Goal: Information Seeking & Learning: Learn about a topic

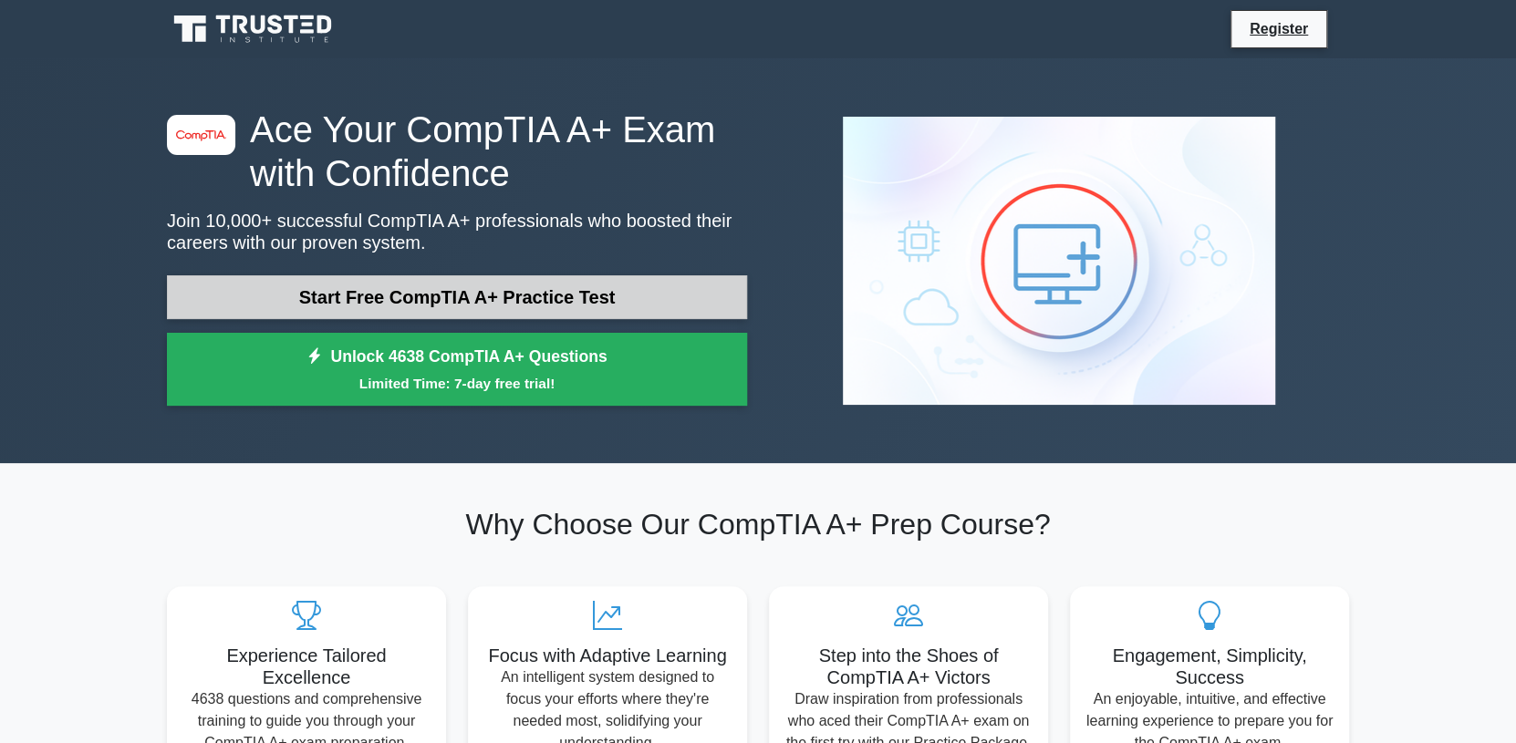
click at [483, 301] on link "Start Free CompTIA A+ Practice Test" at bounding box center [457, 297] width 580 height 44
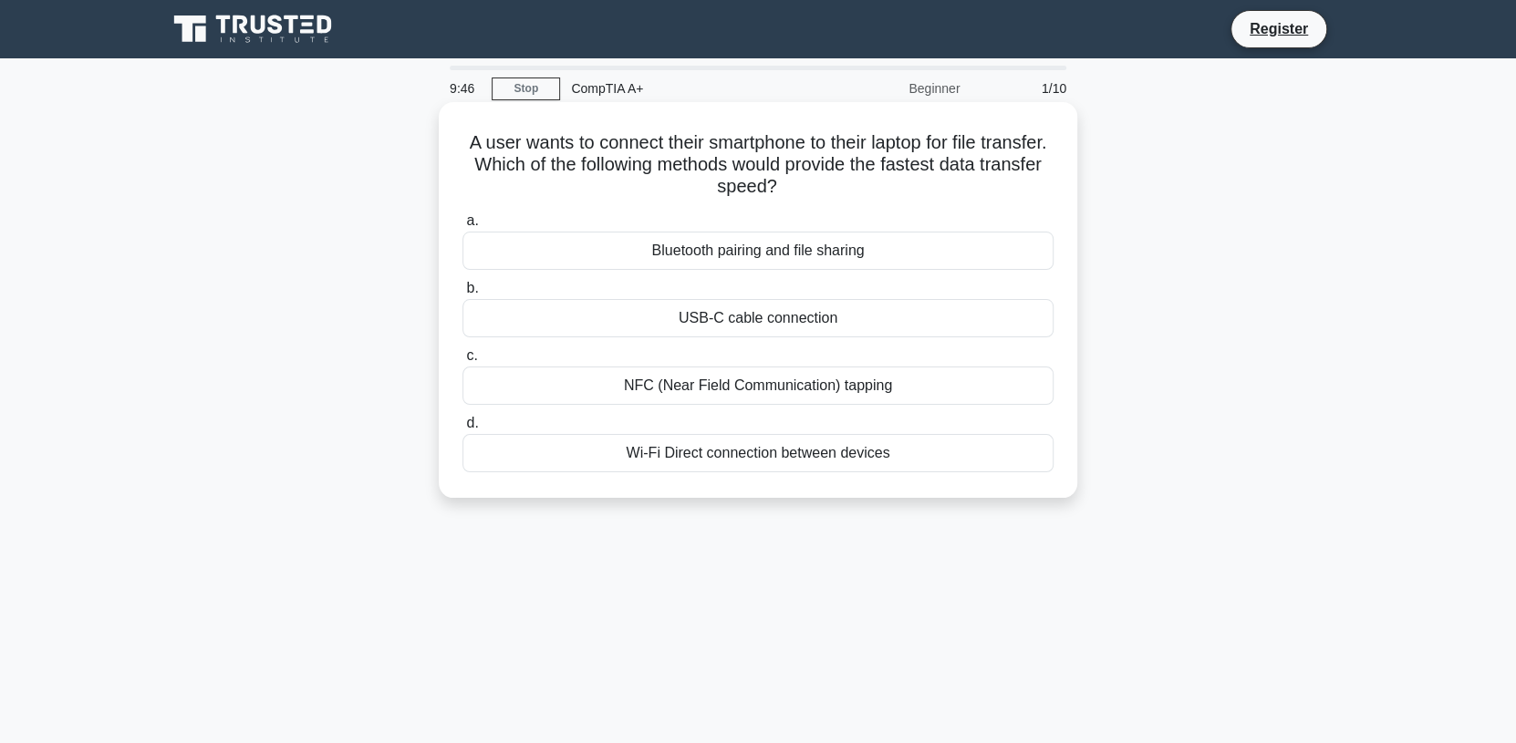
click at [736, 326] on div "USB-C cable connection" at bounding box center [757, 318] width 591 height 38
click at [462, 295] on input "b. USB-C cable connection" at bounding box center [462, 289] width 0 height 12
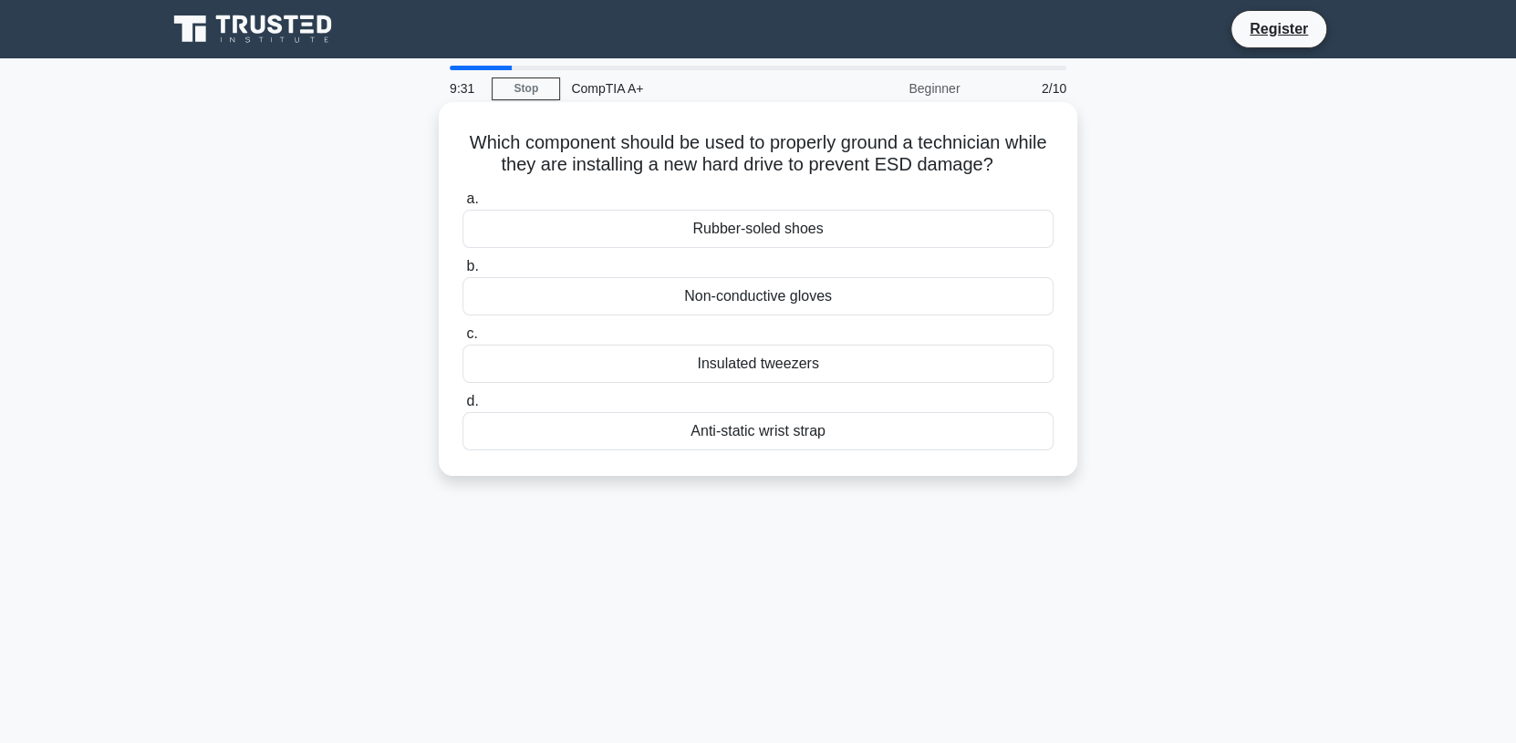
click at [753, 433] on div "Anti-static wrist strap" at bounding box center [757, 431] width 591 height 38
click at [462, 408] on input "d. Anti-static wrist strap" at bounding box center [462, 402] width 0 height 12
click at [747, 370] on div "Upgrade the cooler" at bounding box center [757, 364] width 591 height 38
click at [462, 340] on input "c. Upgrade the cooler" at bounding box center [462, 334] width 0 height 12
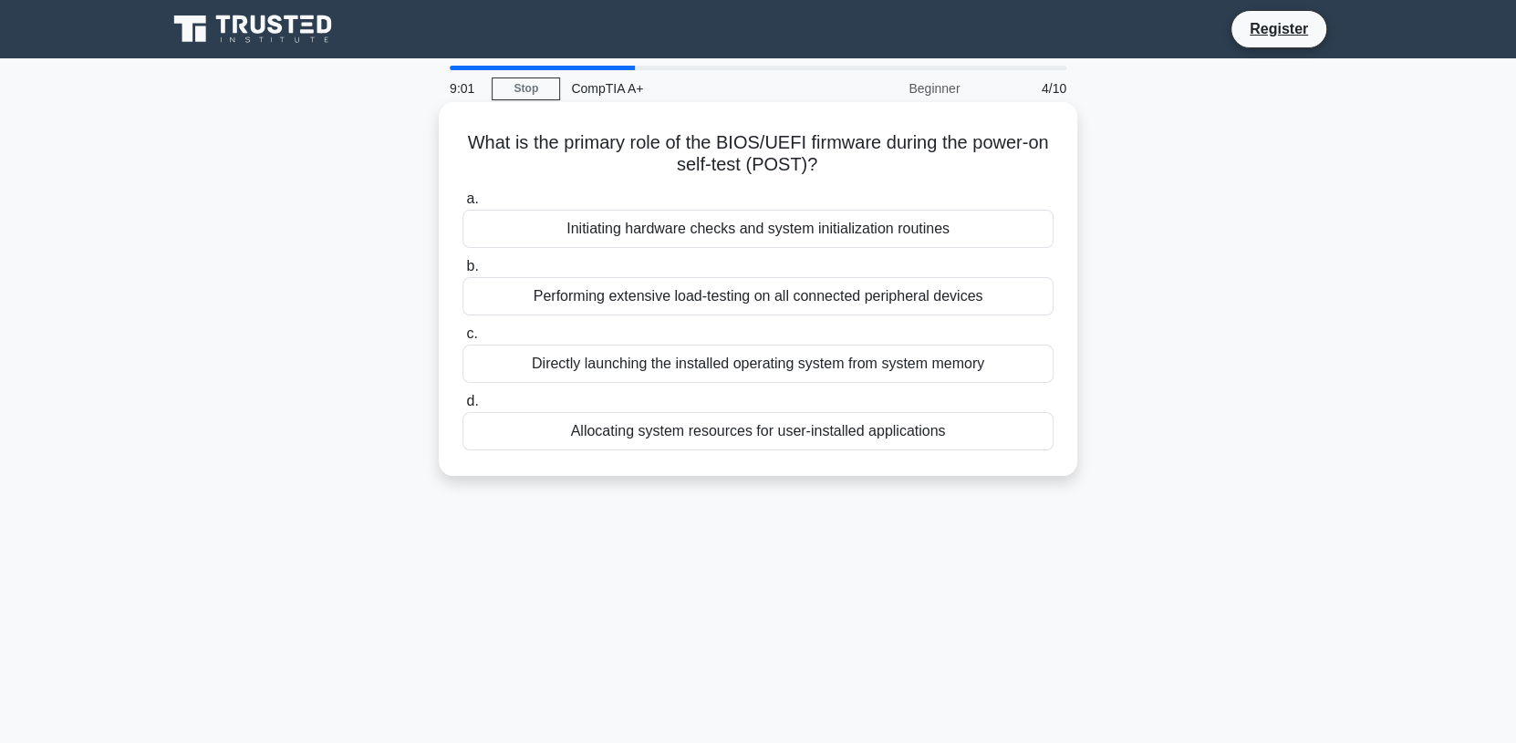
click at [681, 227] on div "Initiating hardware checks and system initialization routines" at bounding box center [757, 229] width 591 height 38
click at [462, 205] on input "a. Initiating hardware checks and system initialization routines" at bounding box center [462, 199] width 0 height 12
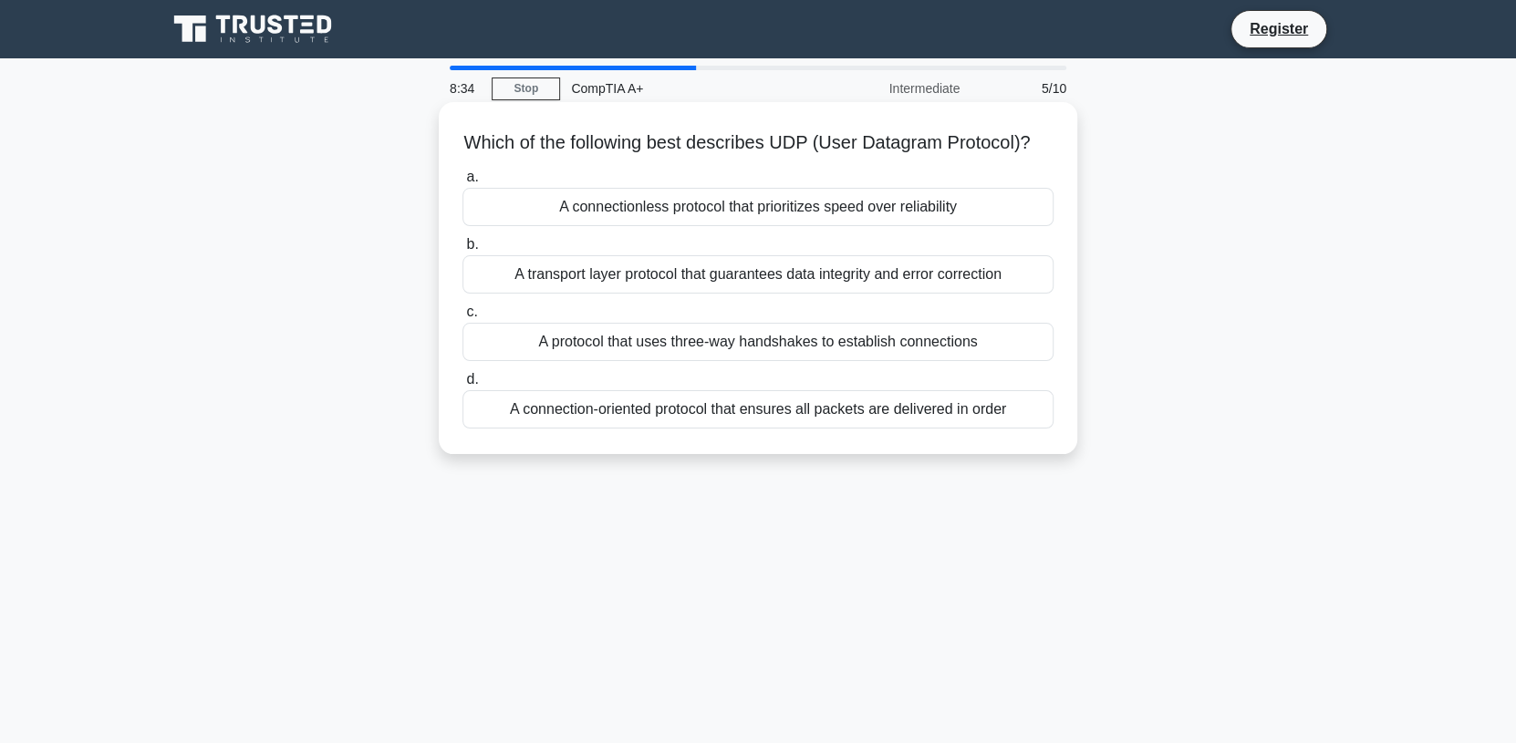
click at [701, 226] on div "A connectionless protocol that prioritizes speed over reliability" at bounding box center [757, 207] width 591 height 38
click at [462, 183] on input "a. A connectionless protocol that prioritizes speed over reliability" at bounding box center [462, 177] width 0 height 12
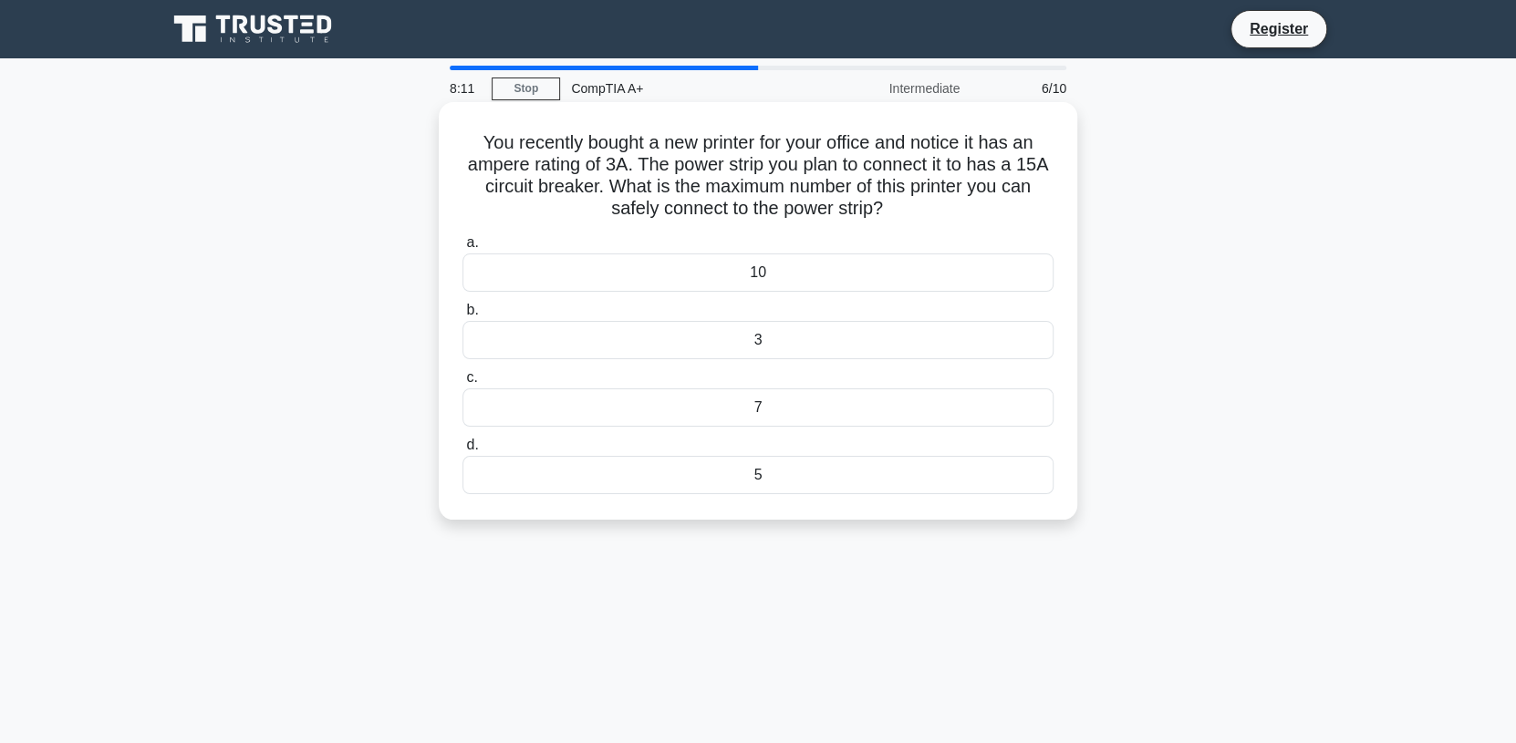
click at [763, 345] on div "3" at bounding box center [757, 340] width 591 height 38
click at [462, 317] on input "b. 3" at bounding box center [462, 311] width 0 height 12
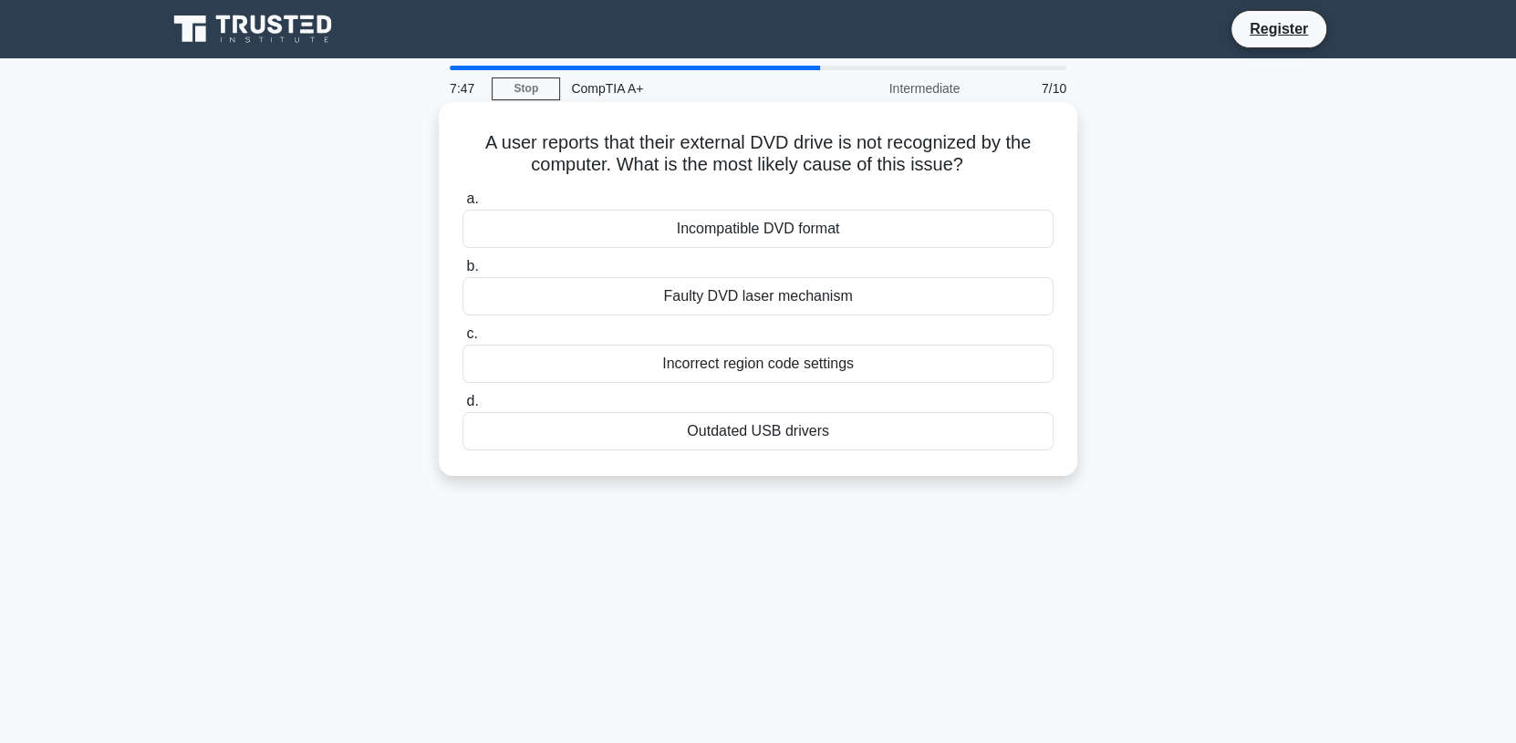
click at [717, 442] on div "Outdated USB drivers" at bounding box center [757, 431] width 591 height 38
click at [462, 408] on input "d. Outdated USB drivers" at bounding box center [462, 402] width 0 height 12
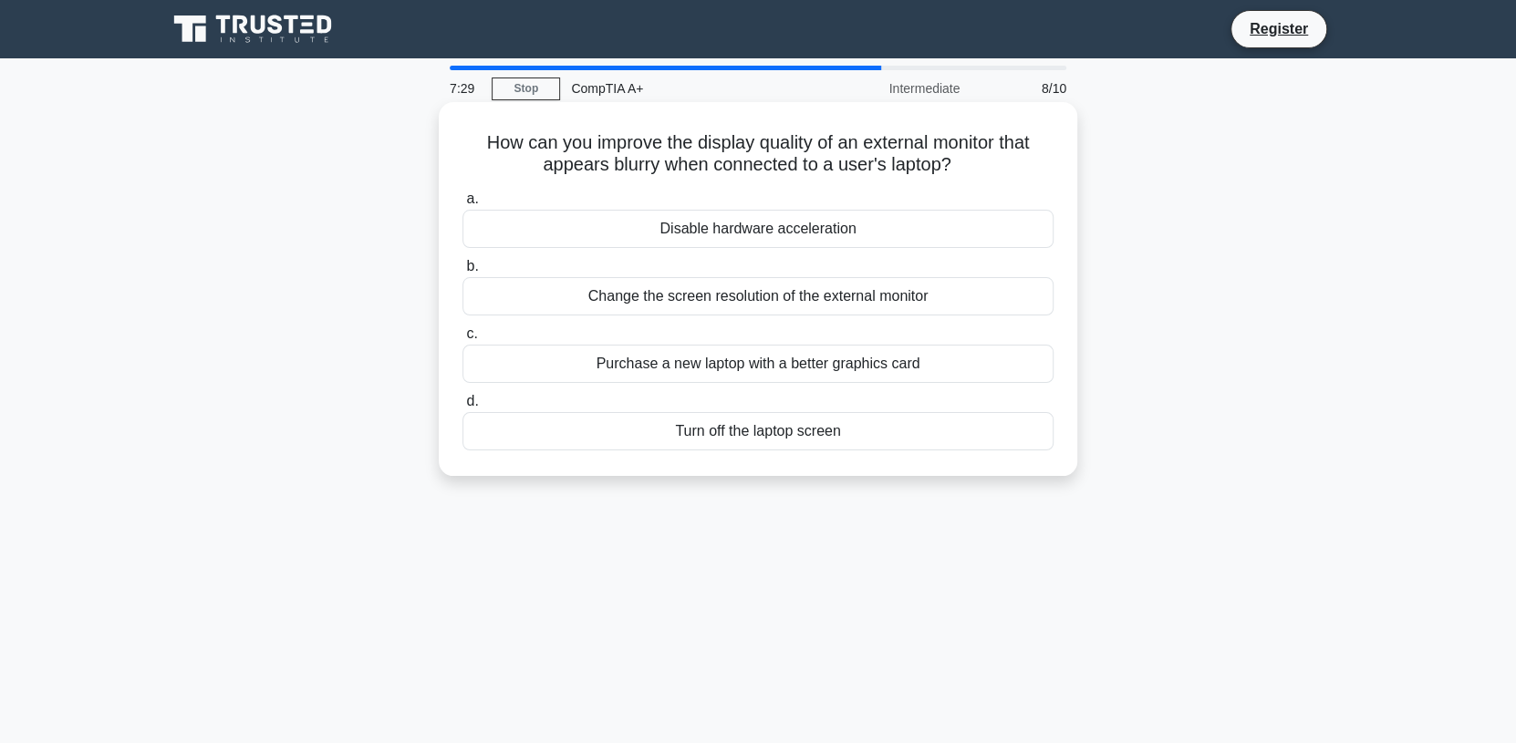
click at [719, 296] on div "Change the screen resolution of the external monitor" at bounding box center [757, 296] width 591 height 38
click at [462, 273] on input "b. Change the screen resolution of the external monitor" at bounding box center [462, 267] width 0 height 12
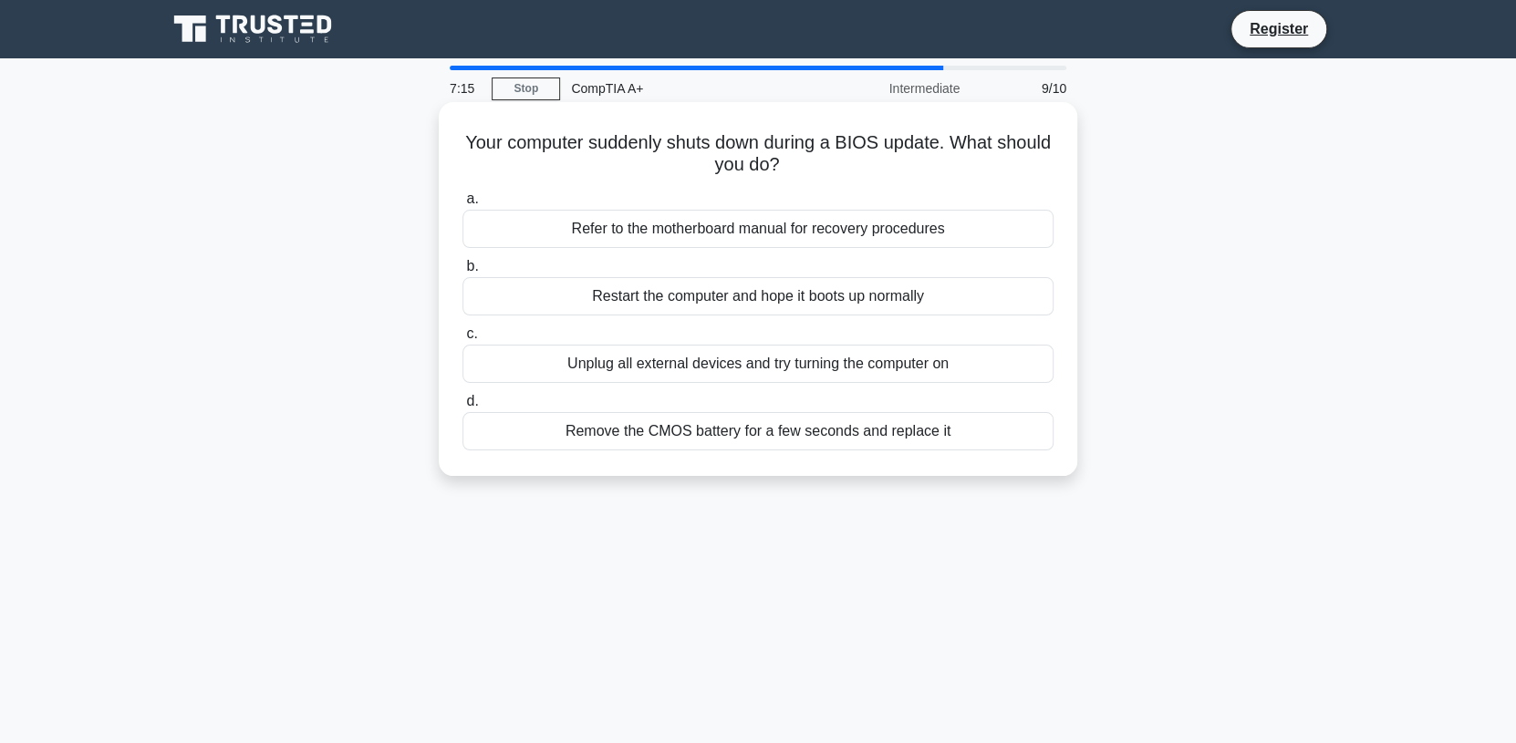
click at [719, 437] on div "Remove the CMOS battery for a few seconds and replace it" at bounding box center [757, 431] width 591 height 38
click at [462, 408] on input "d. Remove the CMOS battery for a few seconds and replace it" at bounding box center [462, 402] width 0 height 12
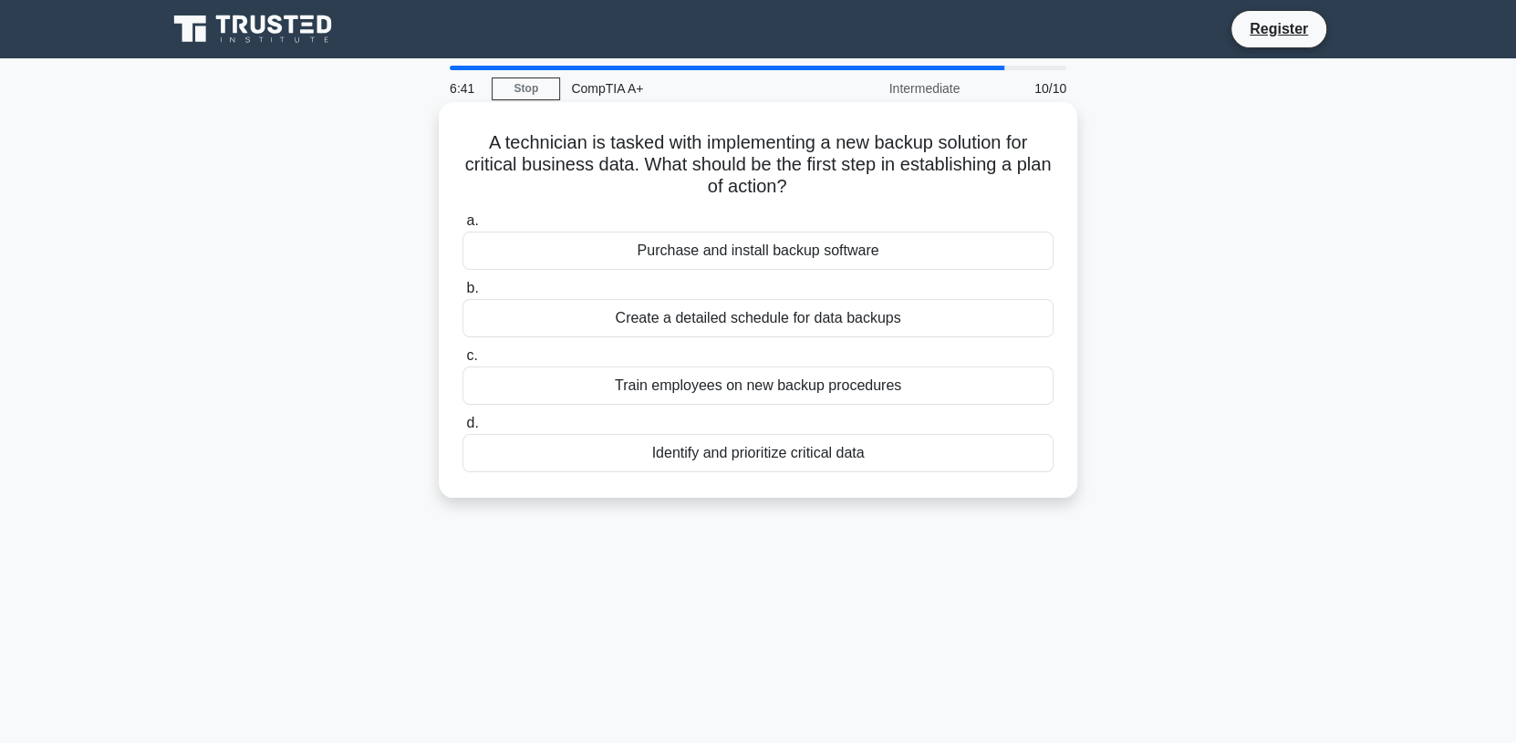
click at [754, 256] on div "Purchase and install backup software" at bounding box center [757, 251] width 591 height 38
click at [462, 227] on input "a. Purchase and install backup software" at bounding box center [462, 221] width 0 height 12
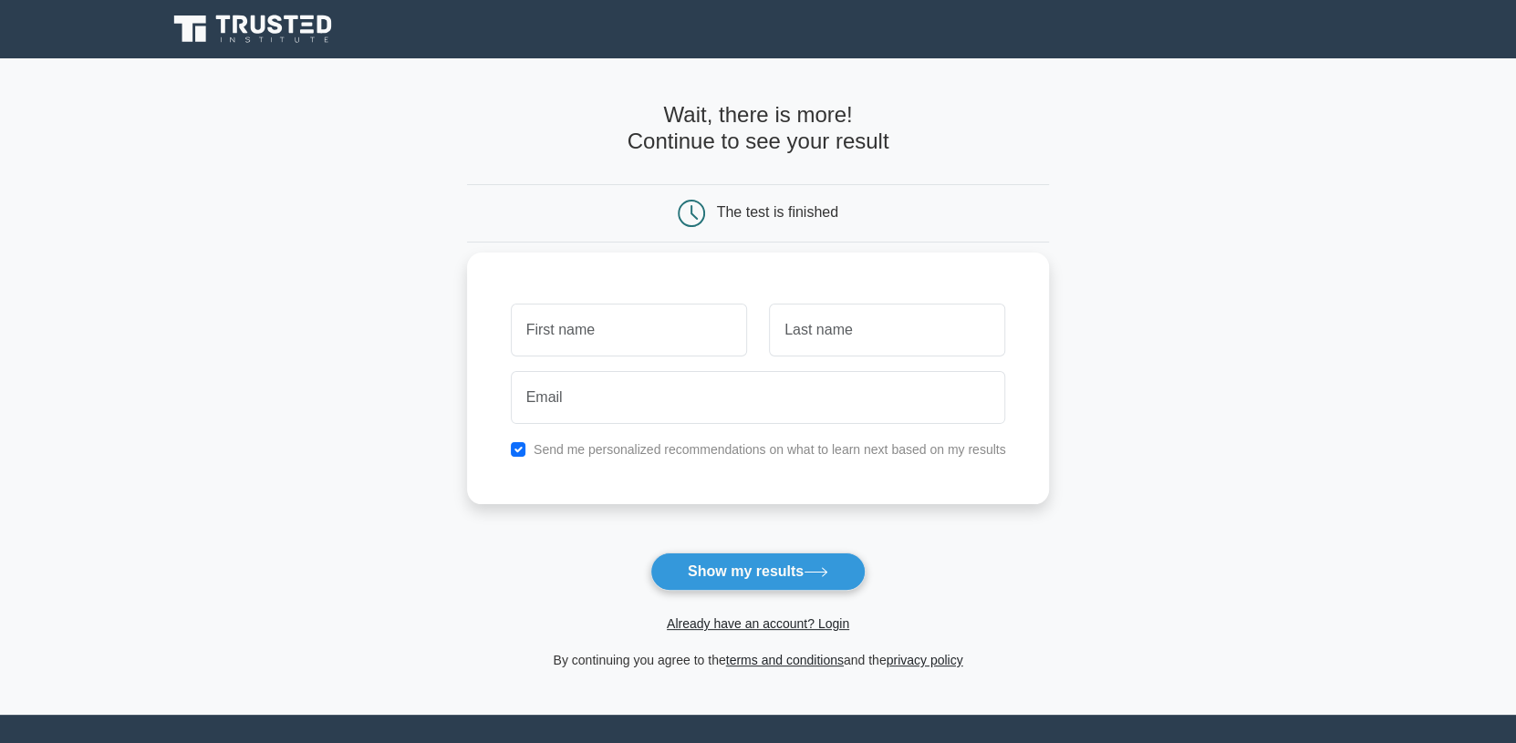
click at [602, 316] on input "text" at bounding box center [629, 330] width 236 height 53
type input "[PERSON_NAME]"
click at [843, 341] on input "text" at bounding box center [887, 330] width 236 height 53
type input "[PERSON_NAME]"
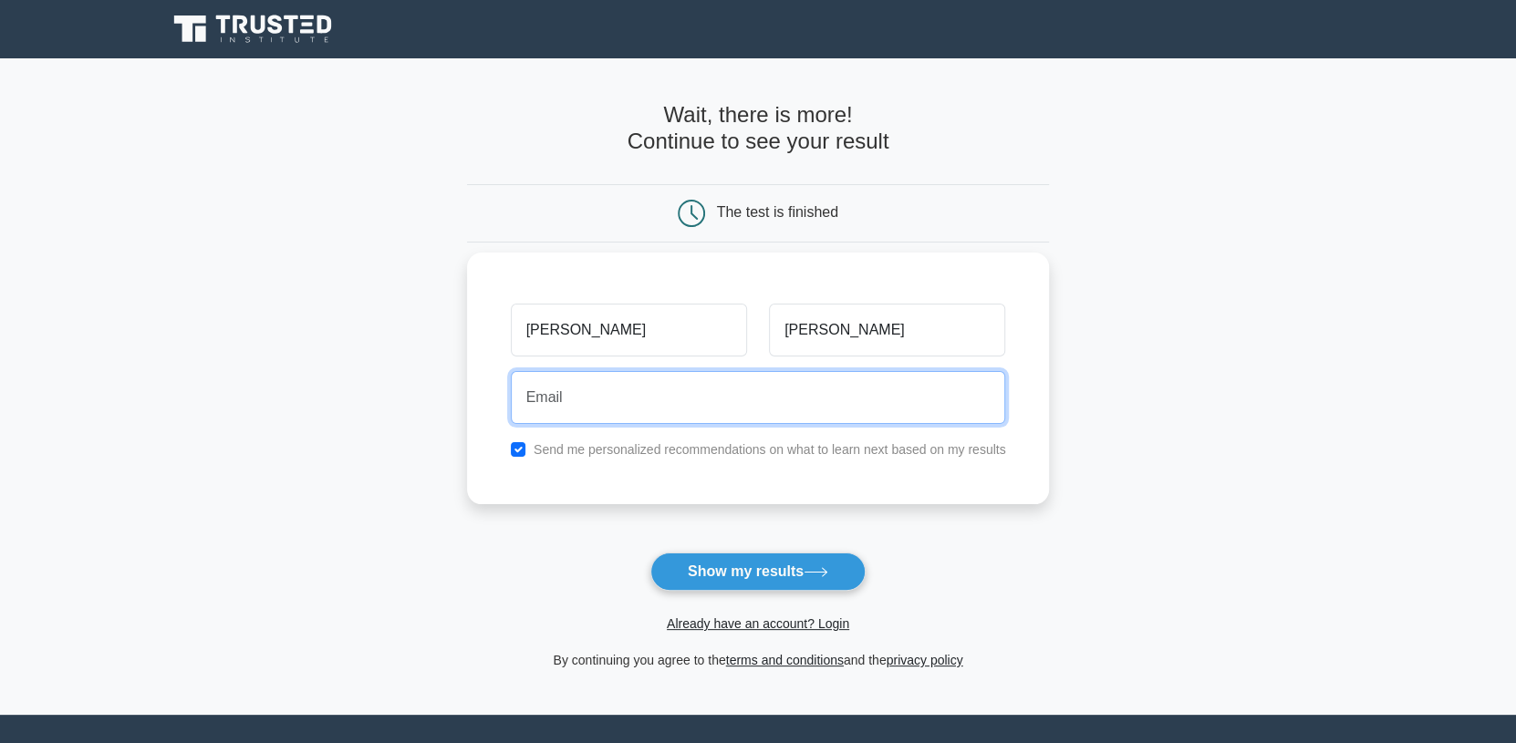
click at [783, 409] on input "email" at bounding box center [758, 397] width 495 height 53
type input "[EMAIL_ADDRESS][DOMAIN_NAME]"
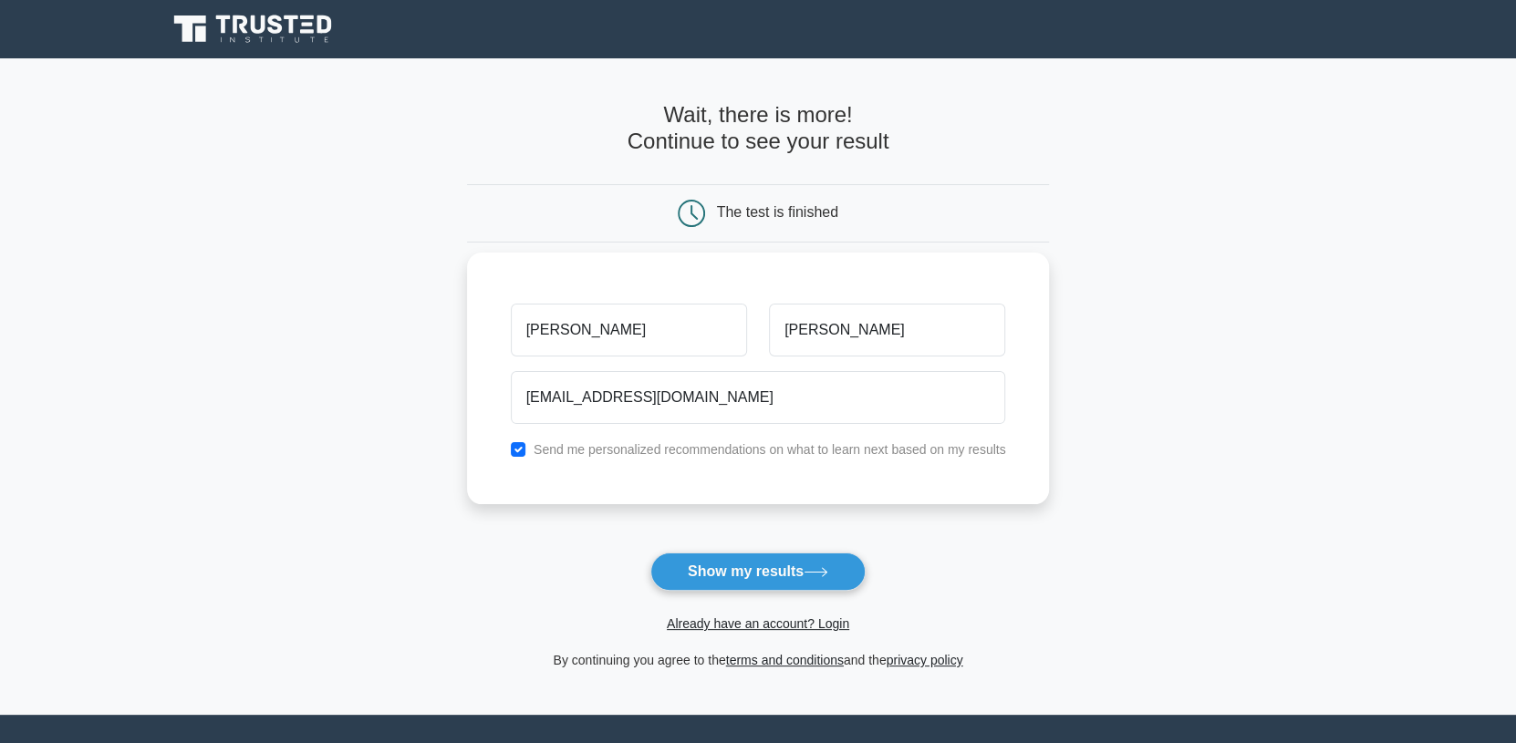
click at [525, 453] on div "Send me personalized recommendations on what to learn next based on my results" at bounding box center [758, 450] width 517 height 22
click at [515, 450] on input "checkbox" at bounding box center [518, 449] width 15 height 15
checkbox input "false"
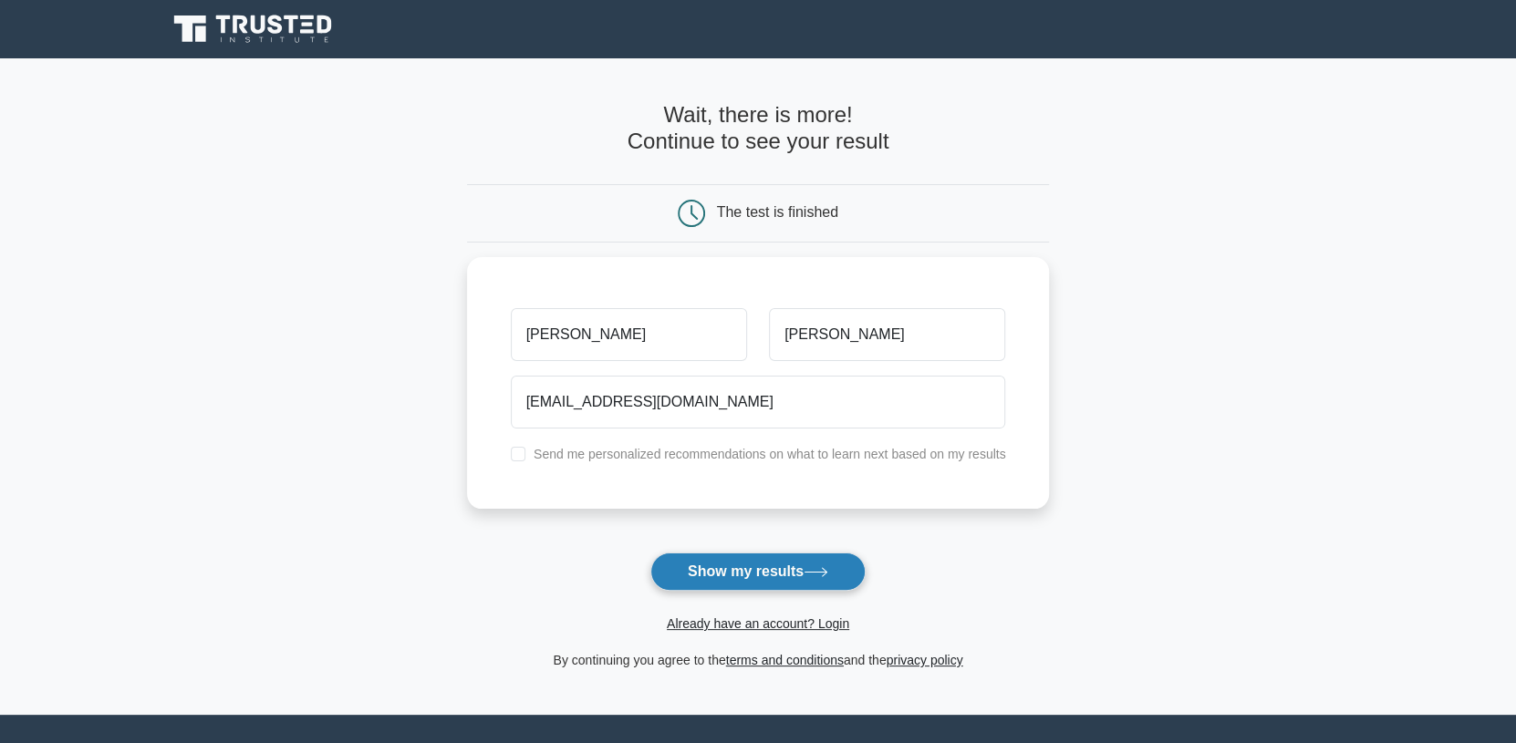
click at [728, 566] on button "Show my results" at bounding box center [757, 572] width 215 height 38
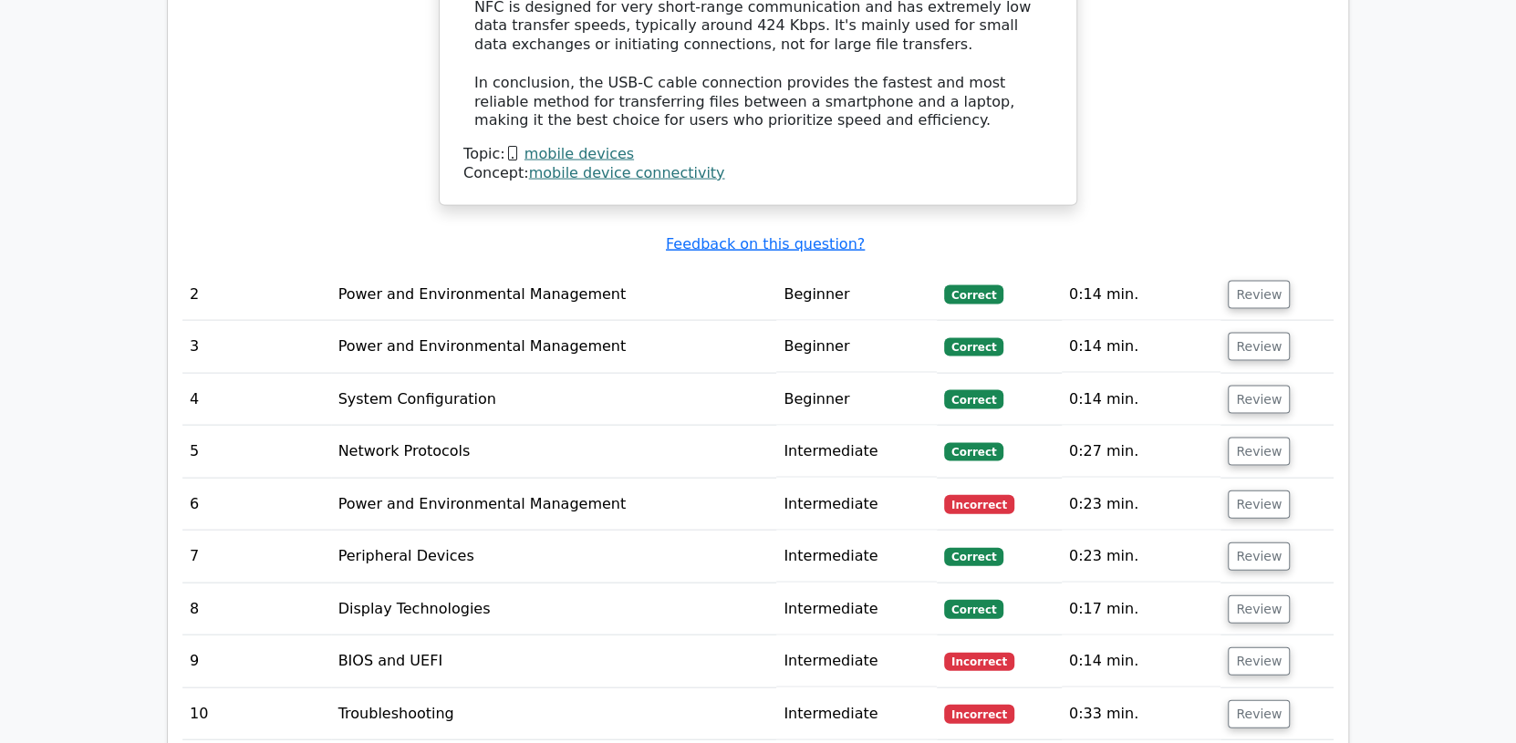
scroll to position [2463, 0]
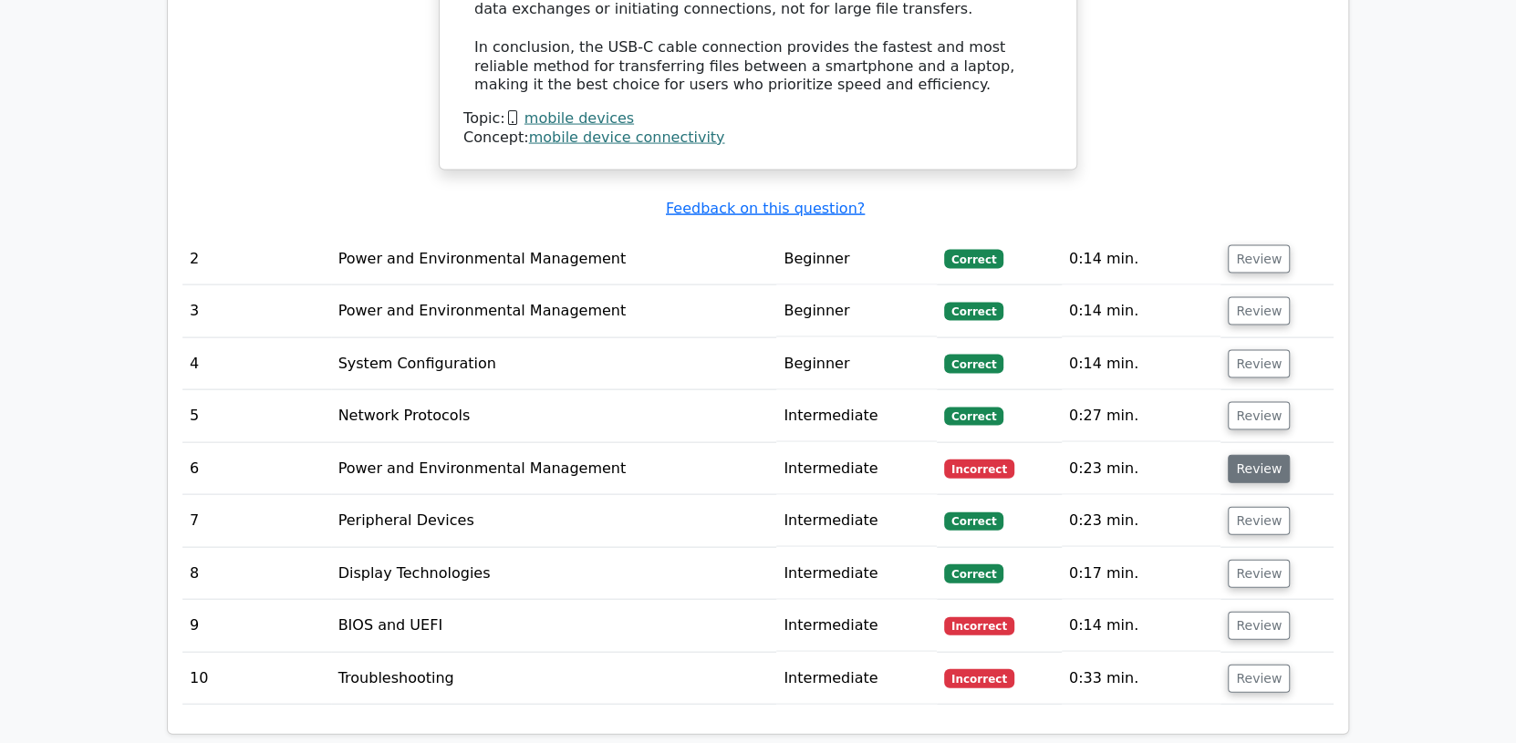
click at [1235, 465] on button "Review" at bounding box center [1259, 469] width 62 height 28
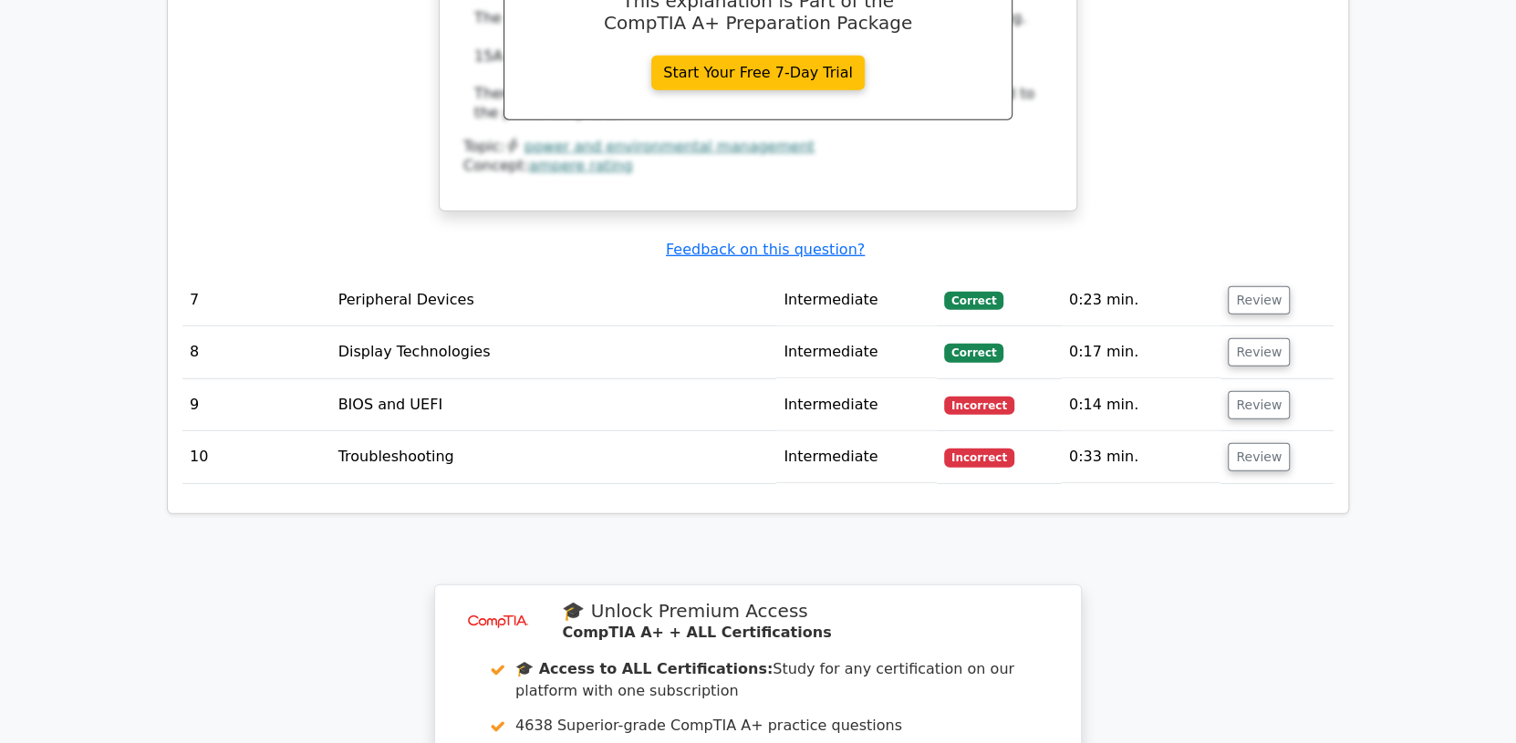
scroll to position [3466, 0]
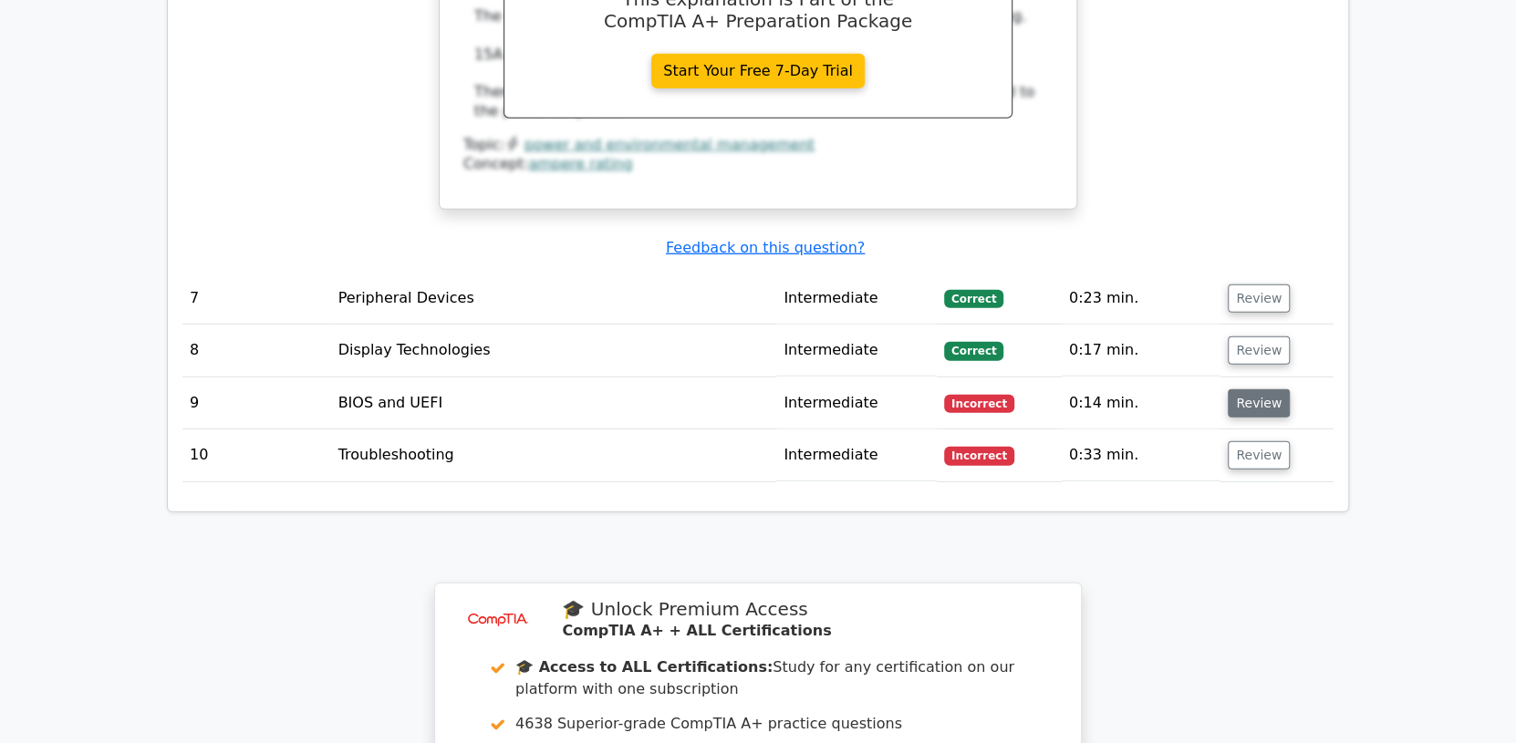
click at [1228, 392] on button "Review" at bounding box center [1259, 404] width 62 height 28
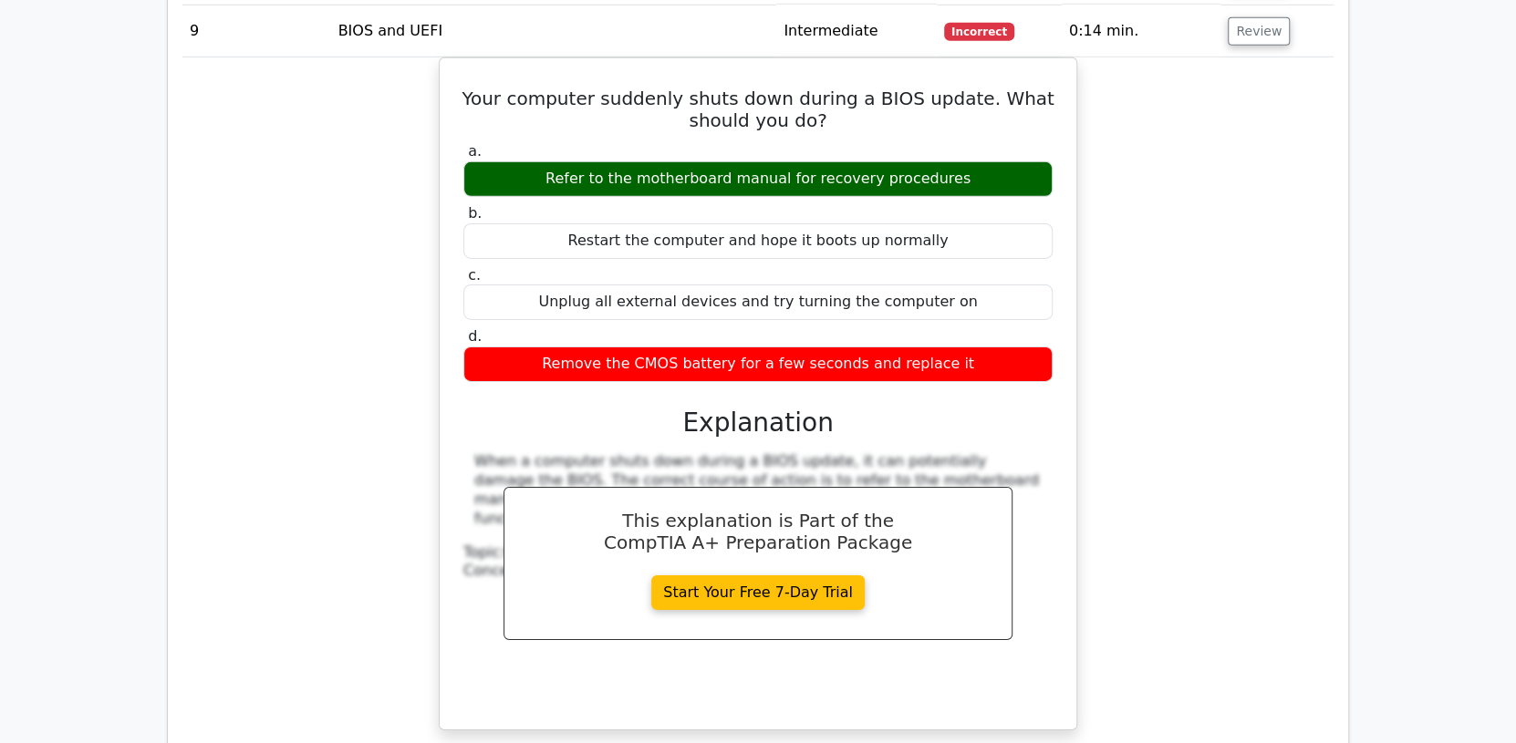
scroll to position [3648, 0]
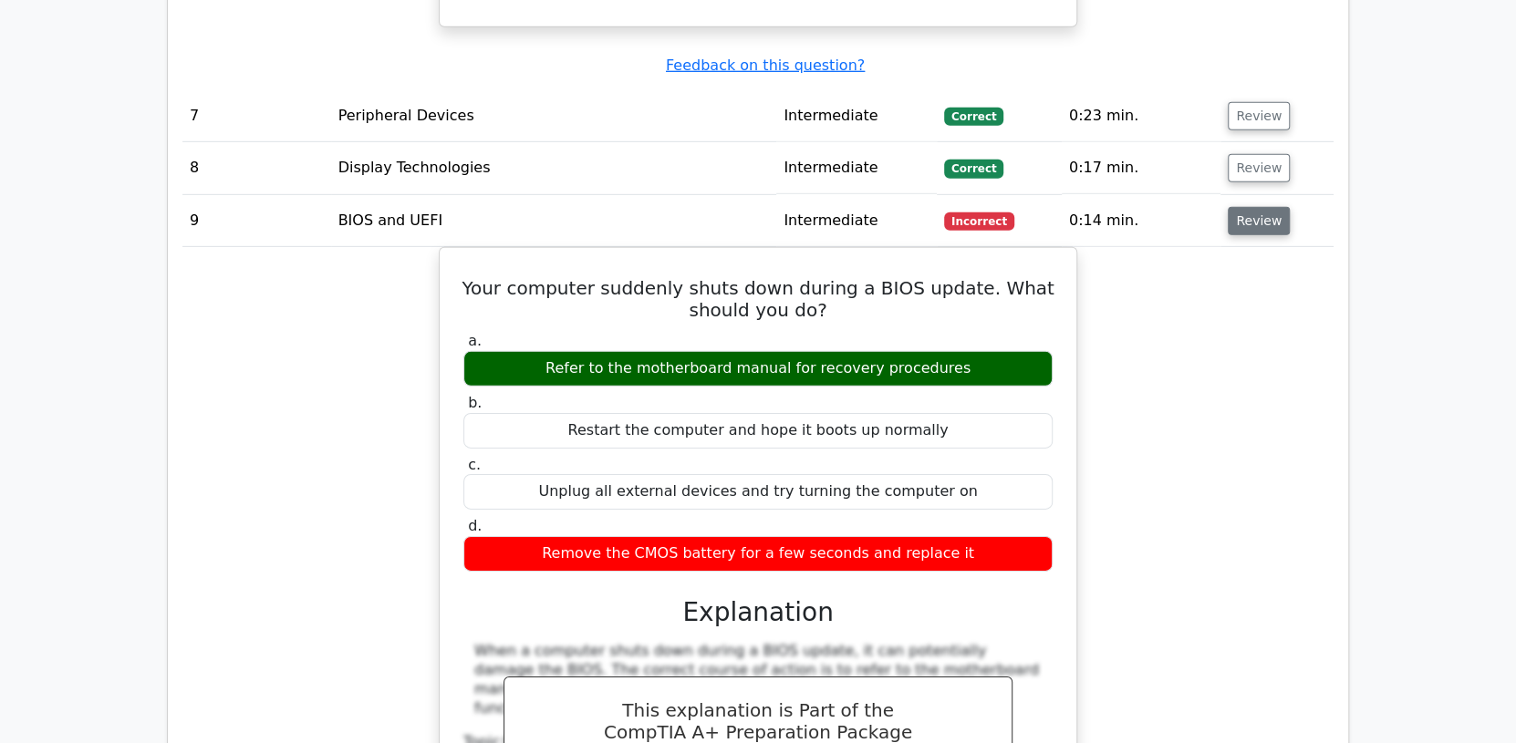
click at [1247, 216] on button "Review" at bounding box center [1259, 221] width 62 height 28
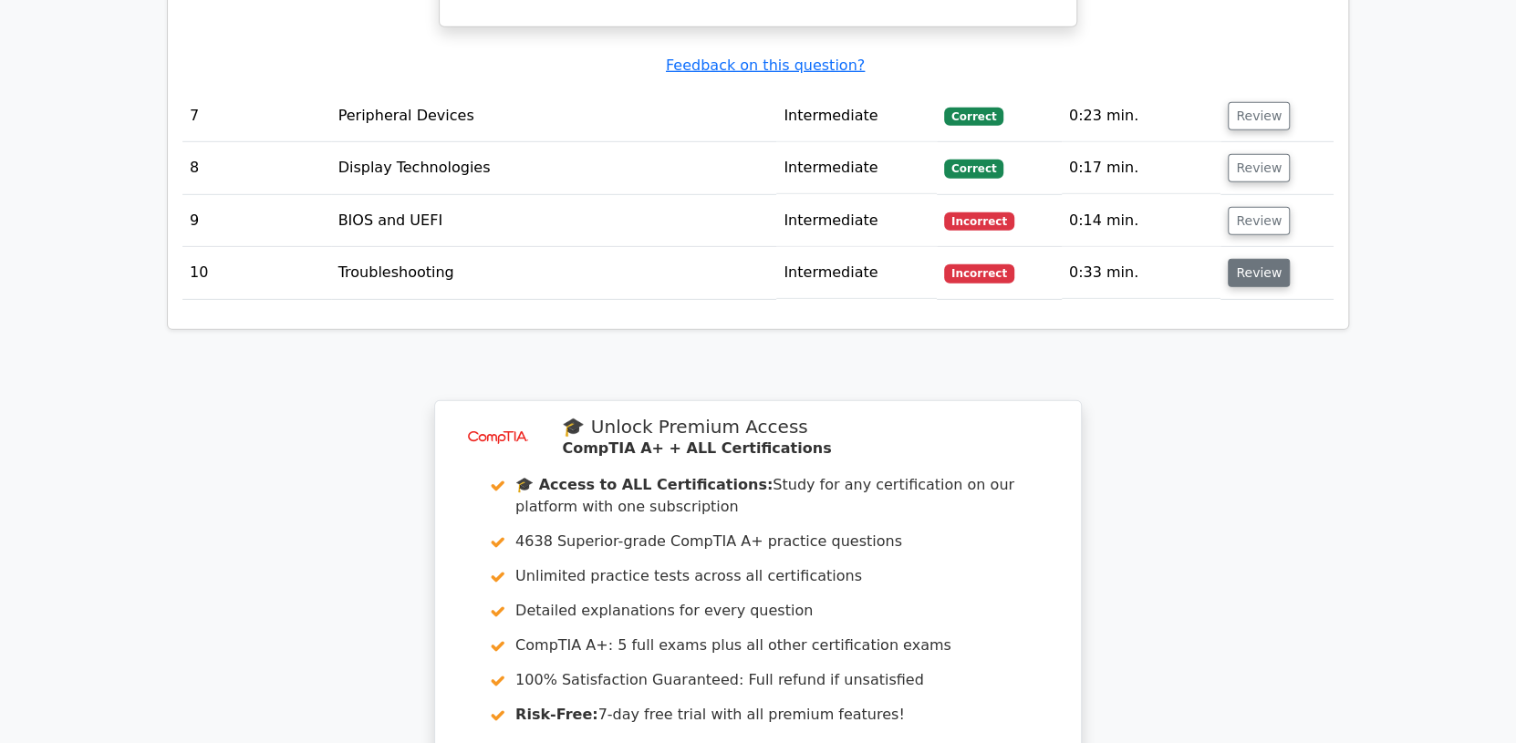
click at [1254, 269] on button "Review" at bounding box center [1259, 273] width 62 height 28
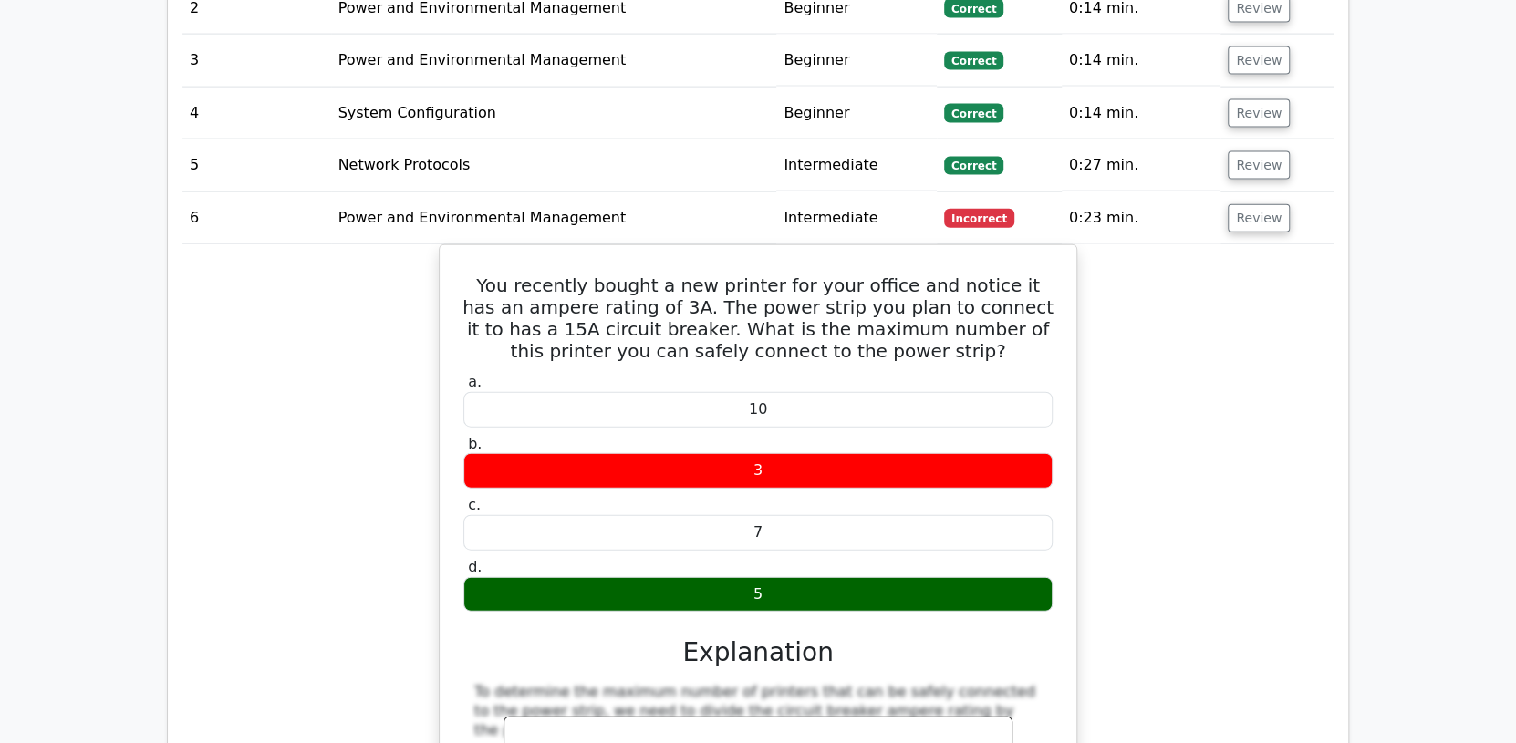
scroll to position [2553, 0]
